Goal: Find contact information

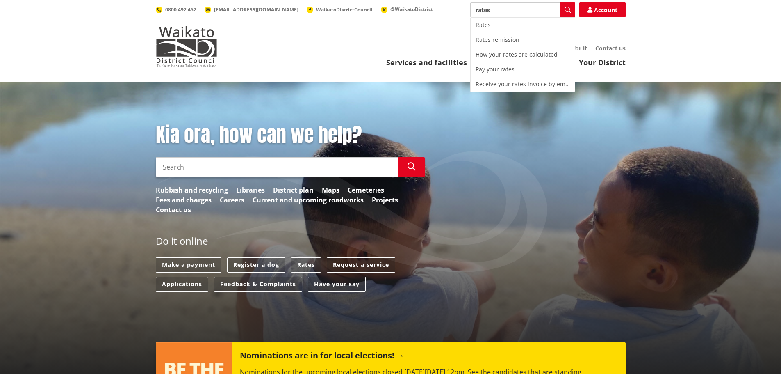
type input "rates"
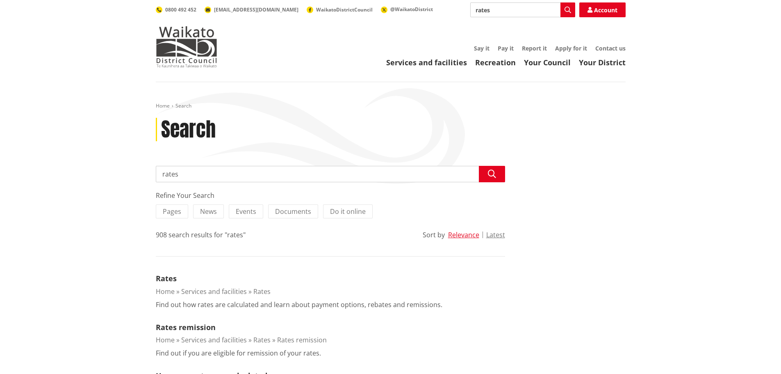
click at [186, 173] on input "rates" at bounding box center [330, 174] width 349 height 16
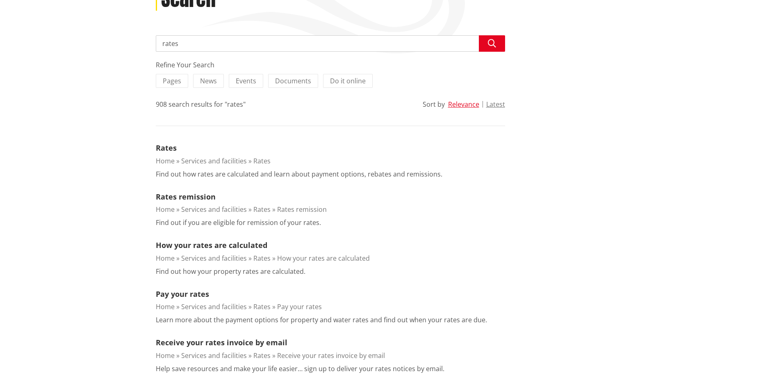
scroll to position [41, 0]
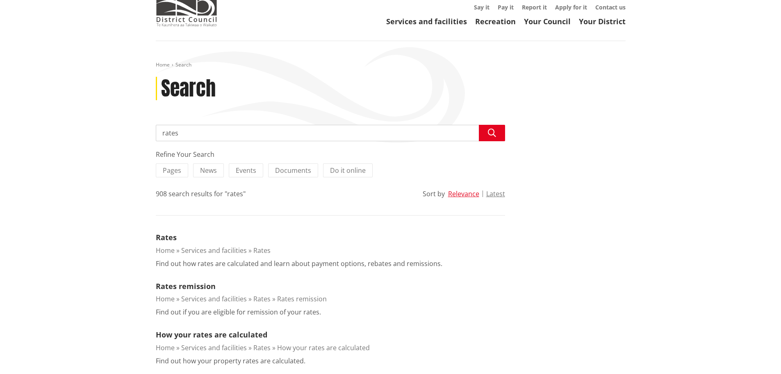
click at [225, 129] on input "rates" at bounding box center [330, 133] width 349 height 16
type input "rates contact number"
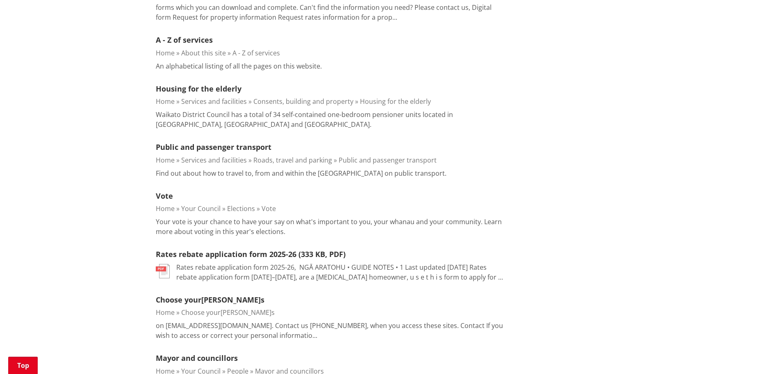
scroll to position [410, 0]
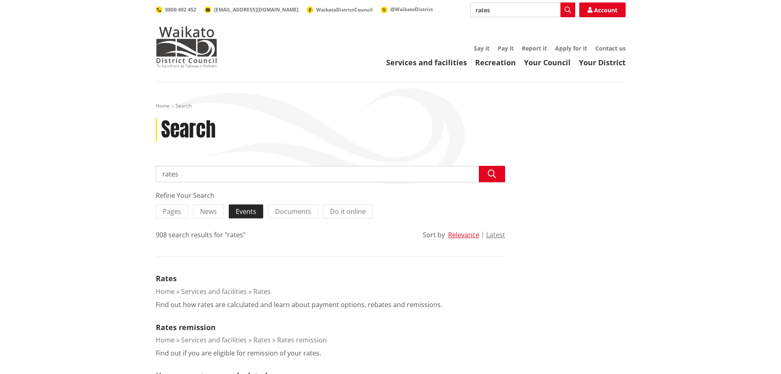
scroll to position [41, 0]
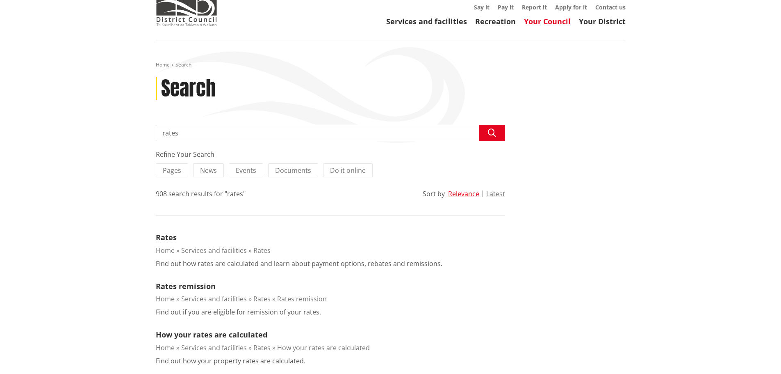
click at [553, 21] on link "Your Council" at bounding box center [547, 21] width 47 height 10
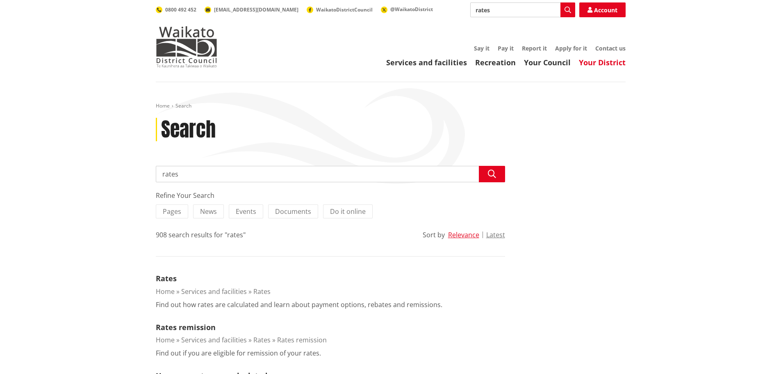
scroll to position [41, 0]
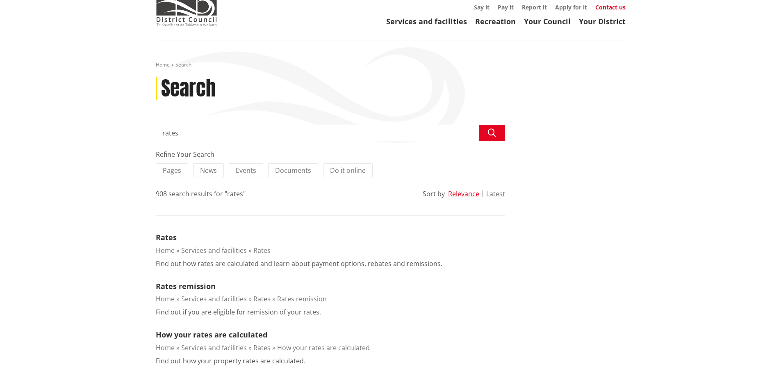
click at [618, 5] on link "Contact us" at bounding box center [610, 7] width 30 height 8
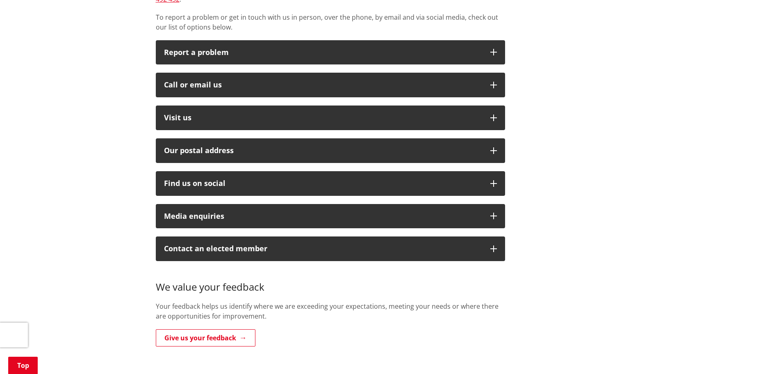
scroll to position [164, 0]
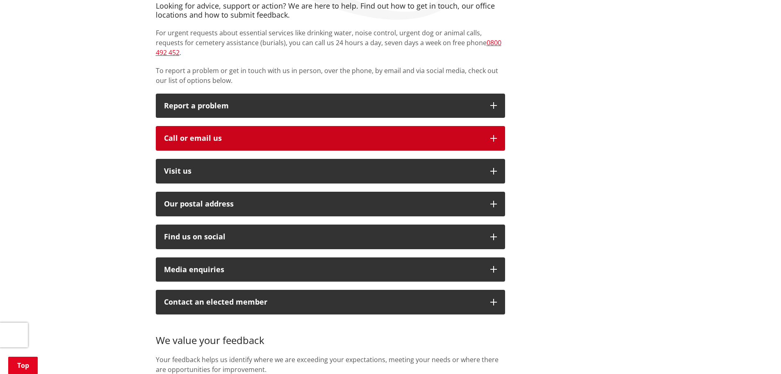
drag, startPoint x: 494, startPoint y: 126, endPoint x: 486, endPoint y: 134, distance: 11.6
click at [494, 135] on icon "button" at bounding box center [494, 138] width 7 height 7
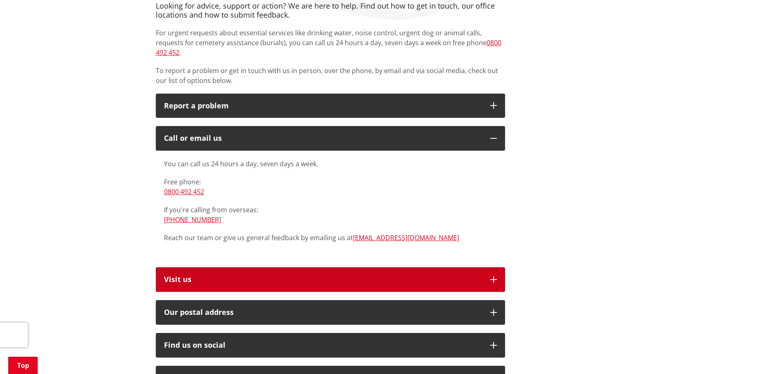
click at [493, 267] on button "Visit us" at bounding box center [330, 279] width 349 height 25
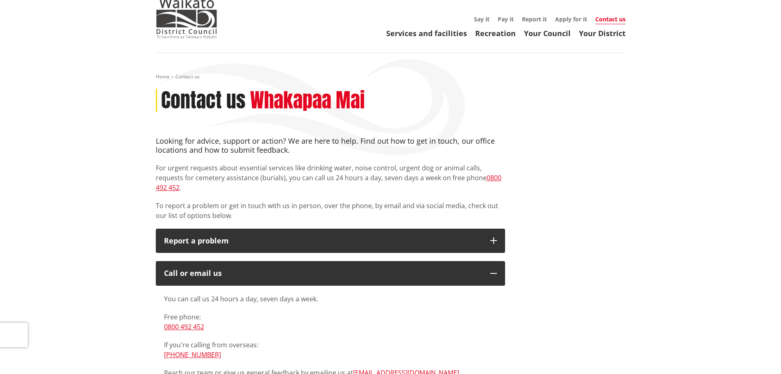
scroll to position [0, 0]
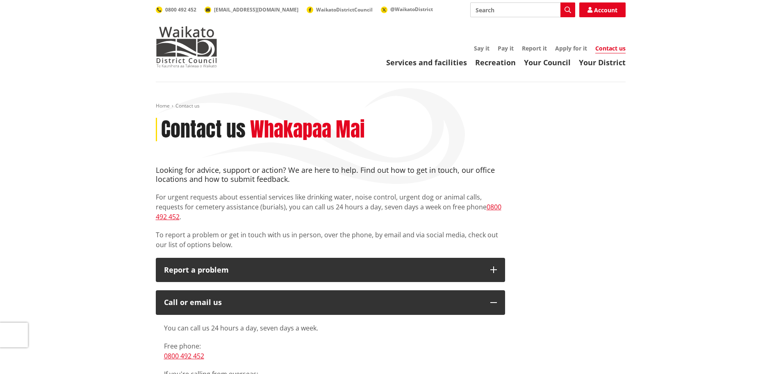
drag, startPoint x: 506, startPoint y: 13, endPoint x: 437, endPoint y: 15, distance: 69.3
click at [440, 16] on div "Search Search Account 0800 492 452 info@waidc.govt.nz WaikatoDistrictCouncil @W…" at bounding box center [391, 9] width 470 height 15
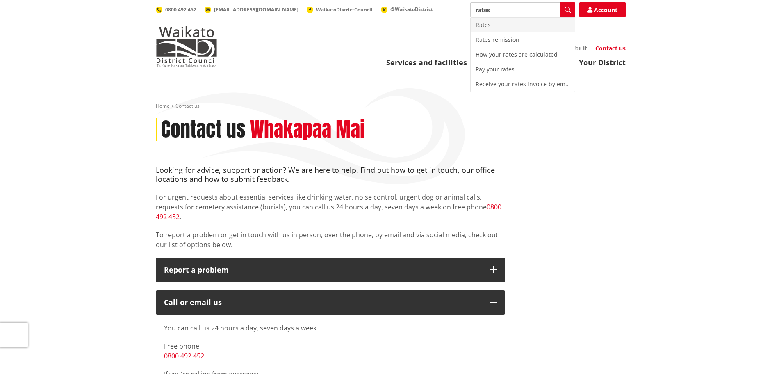
click at [484, 23] on div "Rates" at bounding box center [523, 25] width 104 height 15
type input "Rates"
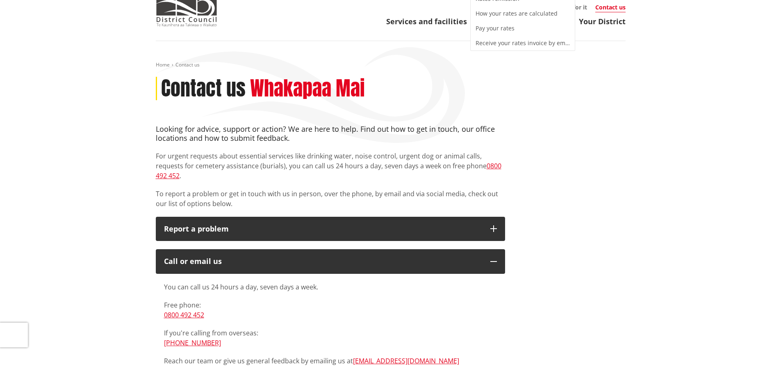
scroll to position [69, 0]
